Goal: Task Accomplishment & Management: Manage account settings

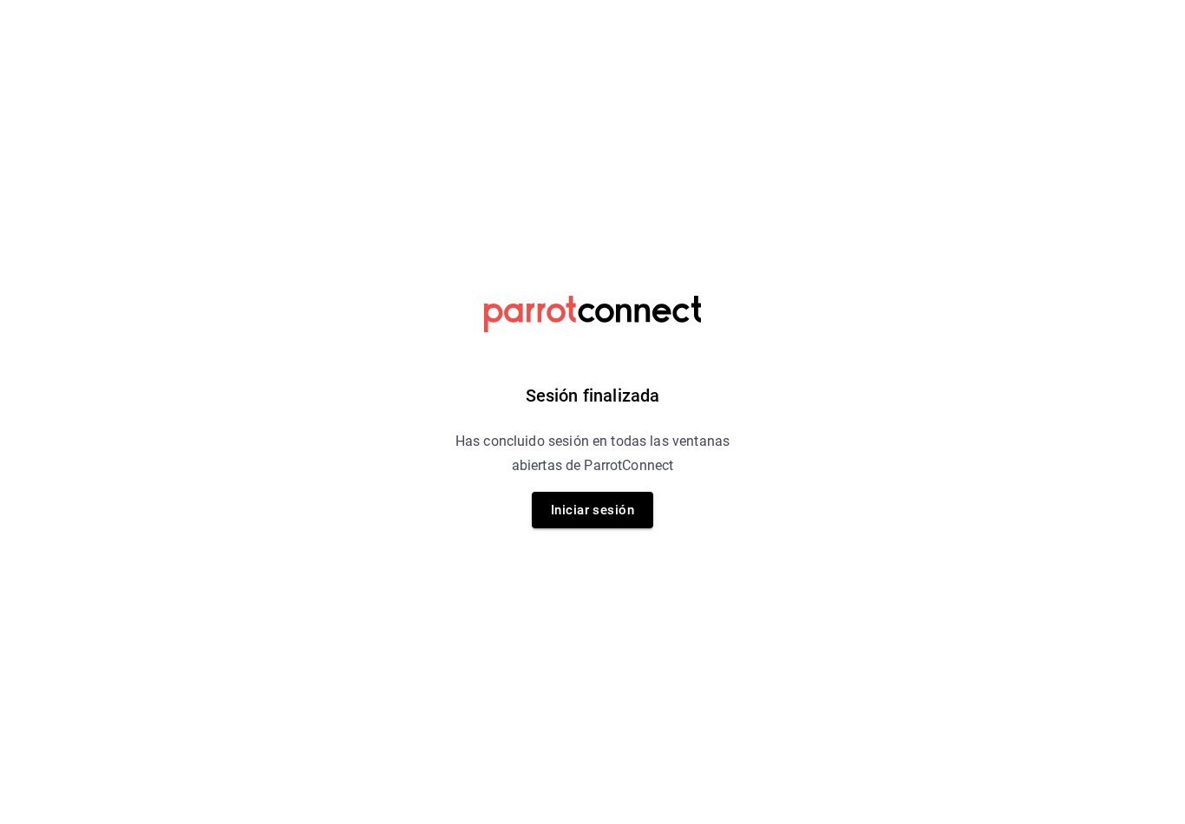
click at [133, 0] on html "Sesión finalizada Has concluido sesión en todas las ventanas abiertas de Parrot…" at bounding box center [592, 0] width 1185 height 0
click at [624, 512] on button "Iniciar sesión" at bounding box center [592, 510] width 121 height 36
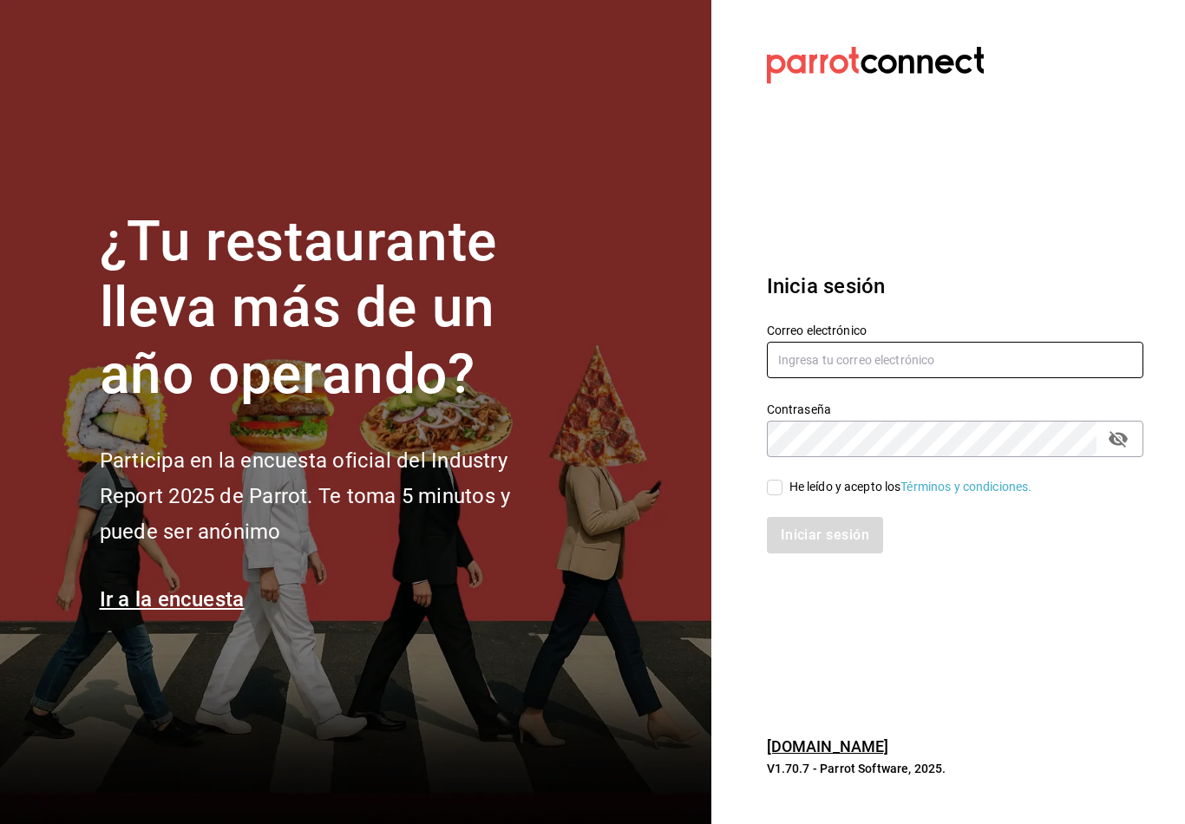
click at [851, 377] on input "text" at bounding box center [955, 360] width 377 height 36
type input "Felipecabello.chapa@gmail.com"
click at [823, 554] on div "Iniciar sesión" at bounding box center [955, 535] width 377 height 36
click at [771, 496] on input "He leído y acepto los Términos y condiciones." at bounding box center [775, 488] width 16 height 16
checkbox input "true"
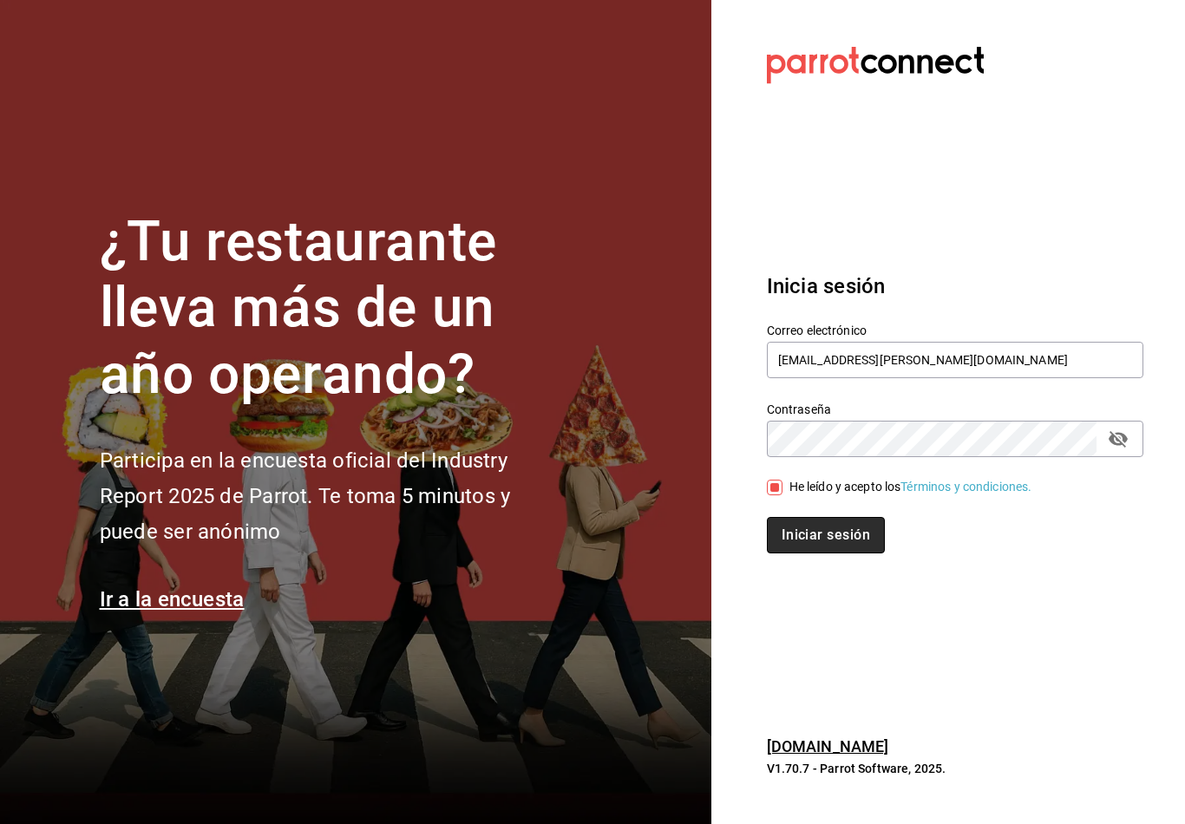
click at [812, 554] on button "Iniciar sesión" at bounding box center [826, 535] width 118 height 36
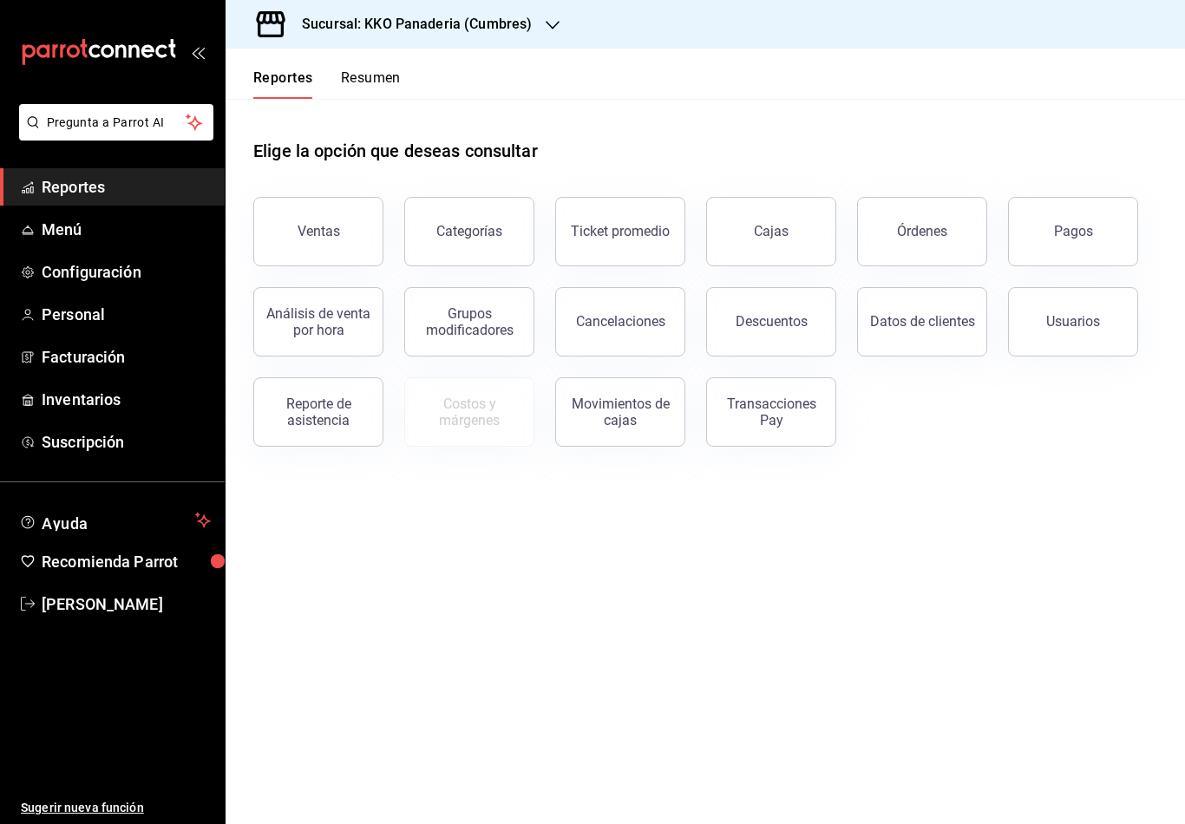
click at [349, 89] on button "Resumen" at bounding box center [371, 84] width 60 height 30
